Goal: Information Seeking & Learning: Learn about a topic

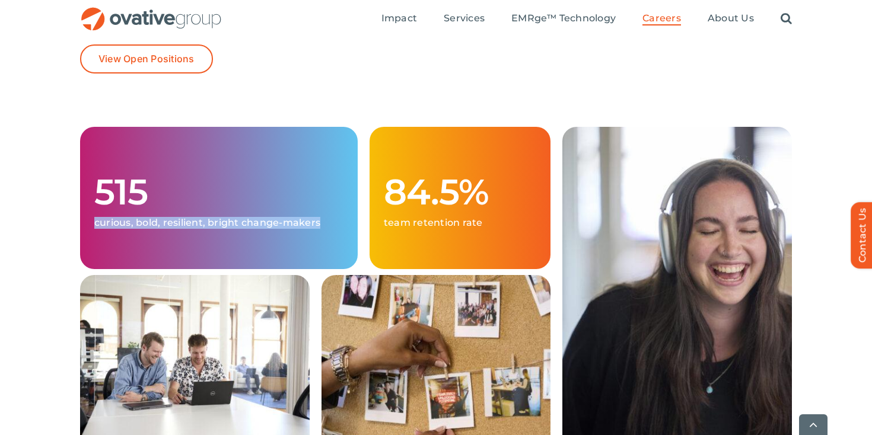
drag, startPoint x: 260, startPoint y: 230, endPoint x: 232, endPoint y: 193, distance: 46.2
click at [233, 192] on div "515 curious, bold, resilient, bright change-makers" at bounding box center [219, 198] width 278 height 142
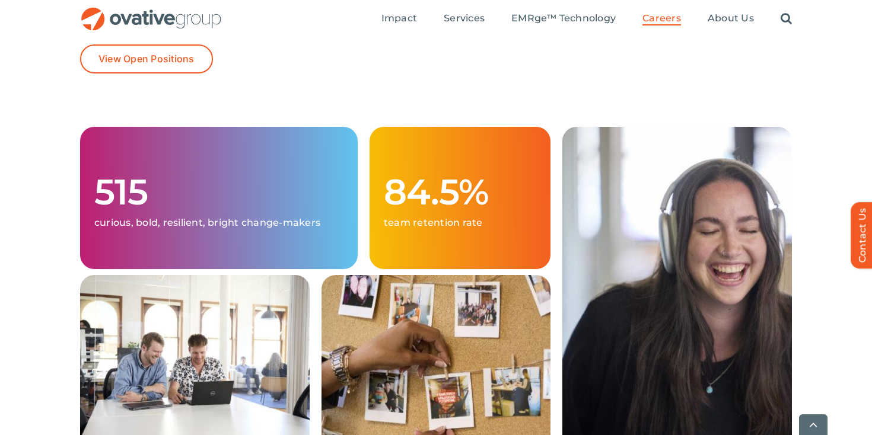
click at [414, 220] on p "team retention rate" at bounding box center [460, 223] width 152 height 12
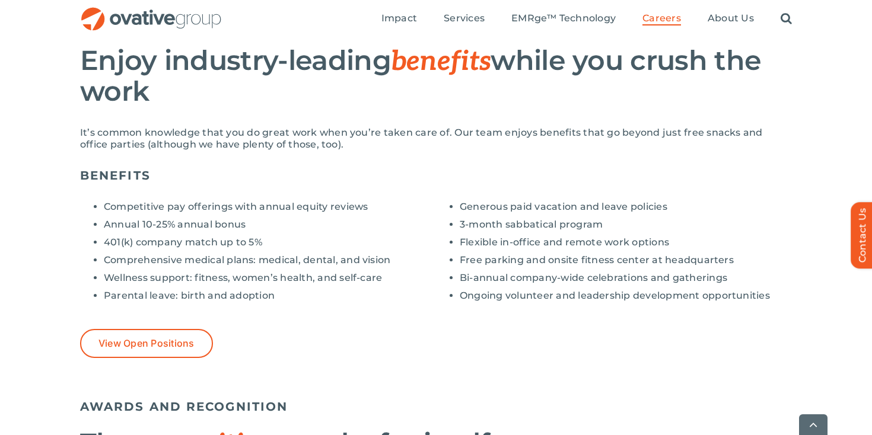
scroll to position [876, 0]
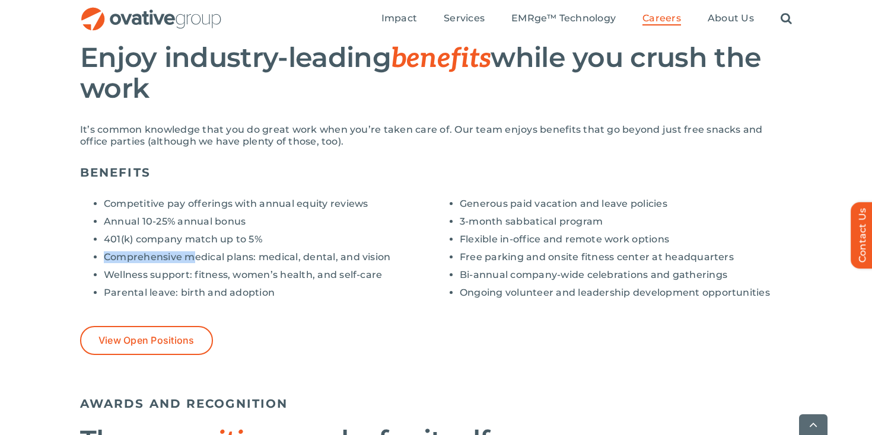
drag, startPoint x: 192, startPoint y: 262, endPoint x: 260, endPoint y: 236, distance: 73.1
click at [260, 236] on ul "Competitive pay offerings with annual equity reviews Annual 10-25% annual bonus…" at bounding box center [258, 248] width 356 height 101
click at [260, 236] on li "401(k) company match up to 5%" at bounding box center [270, 240] width 332 height 12
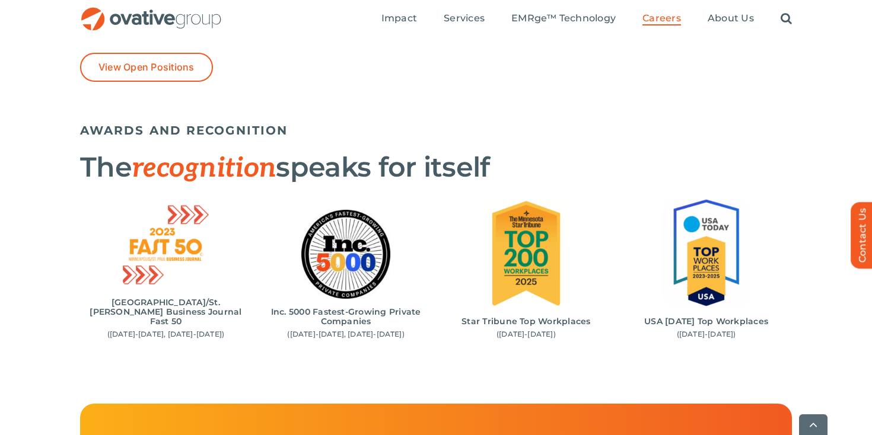
scroll to position [1166, 0]
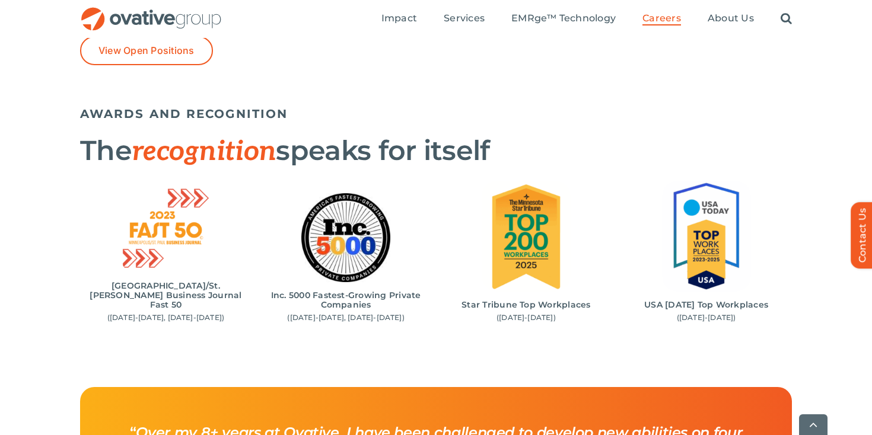
click at [313, 301] on div "Inc. 5000 Fastest-Growing Private Companies ([DATE]-[DATE], [DATE]-[DATE])" at bounding box center [345, 257] width 171 height 129
click at [298, 330] on div "AWARDS AND RECOGNITION The recognition speaks for itself Minneapolis/St. [PERSO…" at bounding box center [436, 226] width 712 height 250
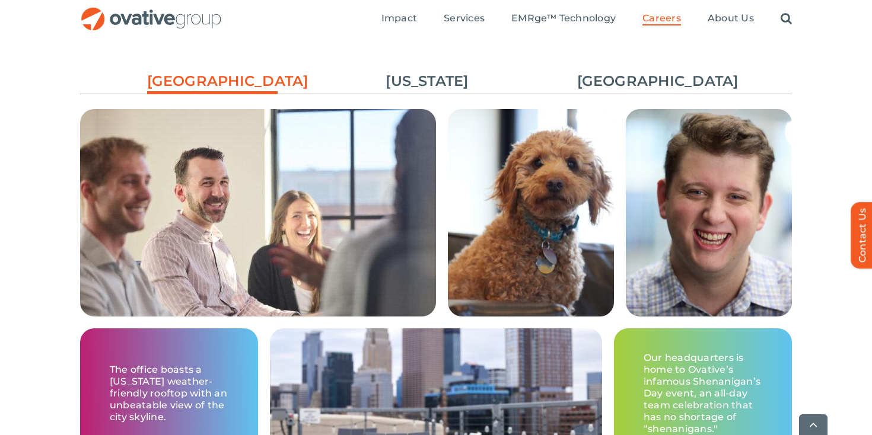
scroll to position [1842, 0]
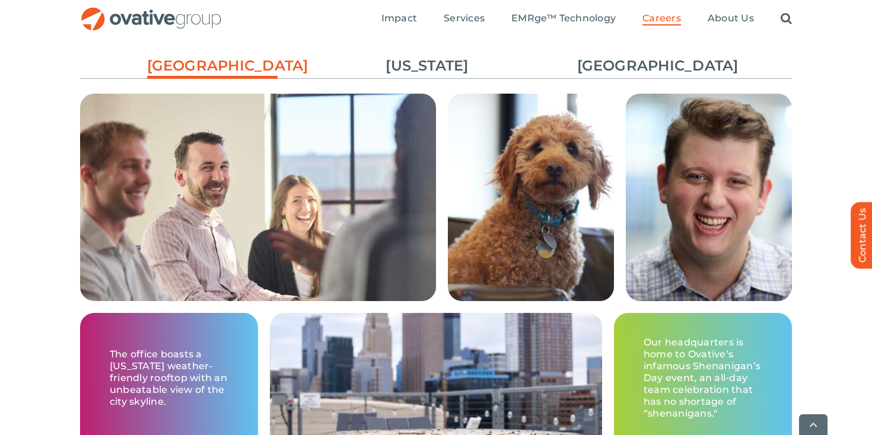
click at [430, 79] on ul "[GEOGRAPHIC_DATA] [US_STATE] [GEOGRAPHIC_DATA]" at bounding box center [436, 66] width 712 height 32
click at [430, 65] on link "[US_STATE]" at bounding box center [427, 66] width 131 height 20
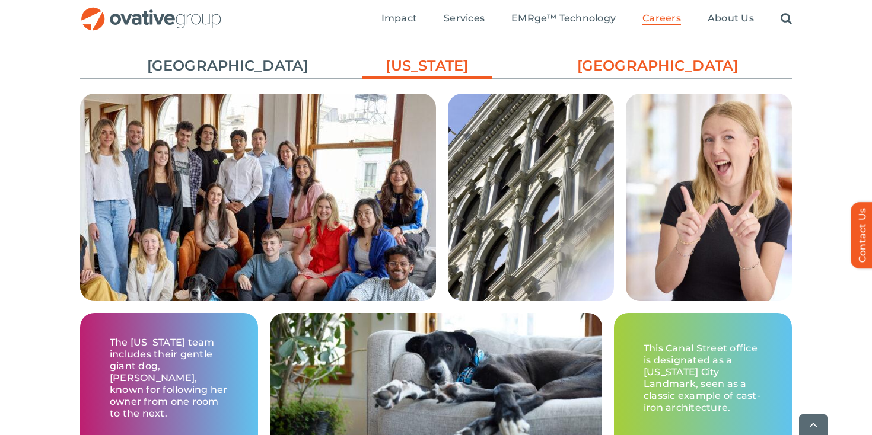
click at [609, 75] on link "[GEOGRAPHIC_DATA]" at bounding box center [642, 66] width 131 height 20
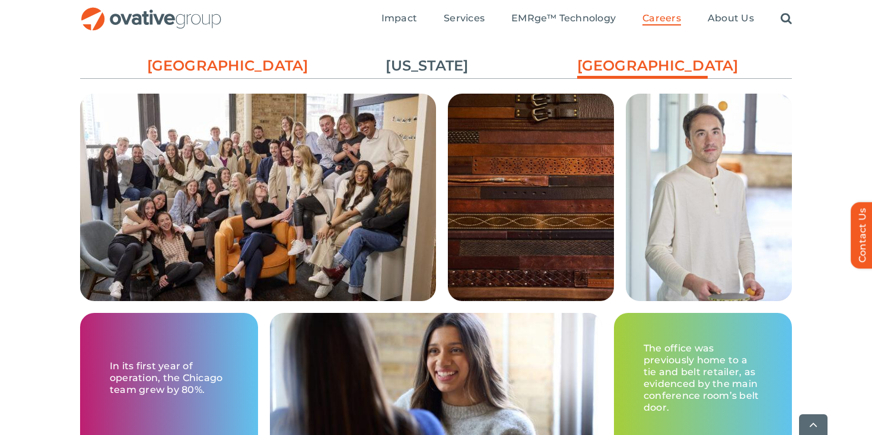
click at [256, 66] on link "[GEOGRAPHIC_DATA]" at bounding box center [212, 66] width 131 height 20
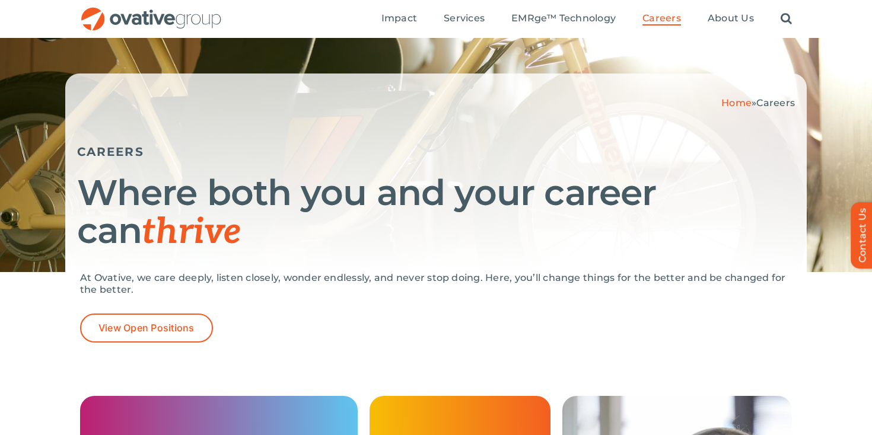
scroll to position [61, 0]
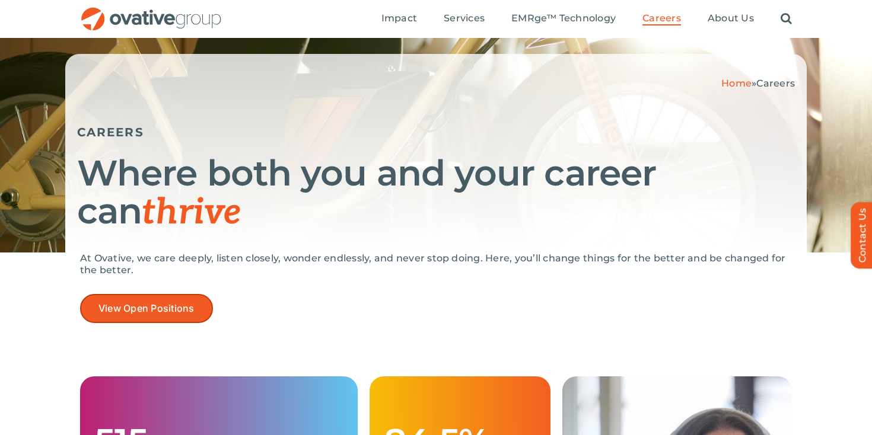
click at [160, 299] on link "View Open Positions" at bounding box center [146, 308] width 133 height 29
